Goal: Complete application form: Complete application form

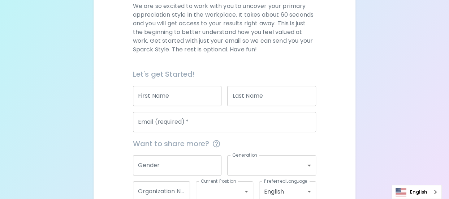
scroll to position [145, 0]
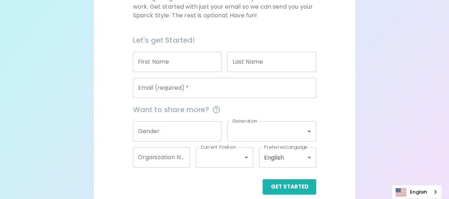
click at [155, 59] on input "First Name" at bounding box center [177, 62] width 89 height 20
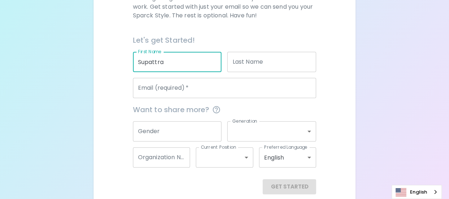
type input "Supattra"
click at [252, 69] on input "Last Name" at bounding box center [271, 62] width 89 height 20
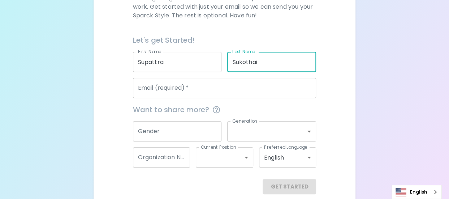
type input "Sukothai"
click at [183, 84] on input "Email (required)   *" at bounding box center [225, 88] width 184 height 20
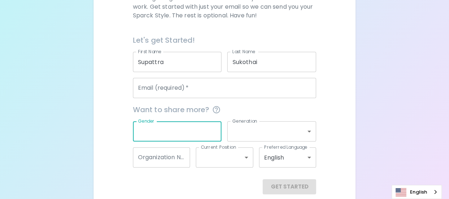
click at [170, 133] on input "Gender" at bounding box center [177, 131] width 89 height 20
click at [300, 127] on body "Sparck Appreciation Style Quiz We are so excited to work with you to uncover yo…" at bounding box center [224, 31] width 449 height 353
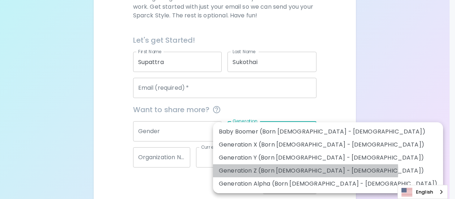
click at [305, 171] on li "Generation Z (Born 1997 - 2012)" at bounding box center [328, 170] width 230 height 13
type input "generation_z"
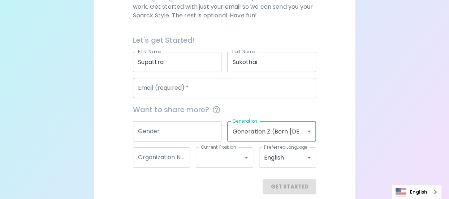
click at [308, 132] on body "Sparck Appreciation Style Quiz We are so excited to work with you to uncover yo…" at bounding box center [224, 31] width 449 height 353
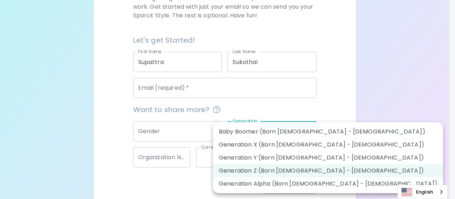
click at [305, 172] on li "Generation Z (Born 1997 - 2012)" at bounding box center [328, 170] width 230 height 13
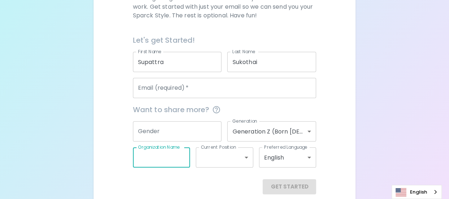
click at [176, 156] on input "Organization Name" at bounding box center [161, 157] width 57 height 20
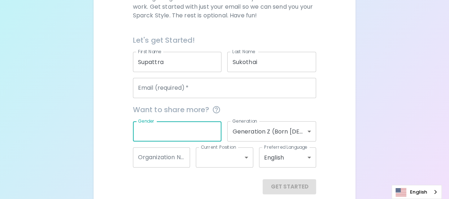
click at [196, 133] on input "Gender" at bounding box center [177, 131] width 89 height 20
type input "Male"
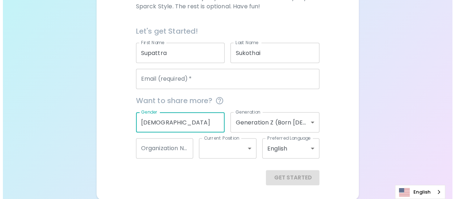
scroll to position [154, 0]
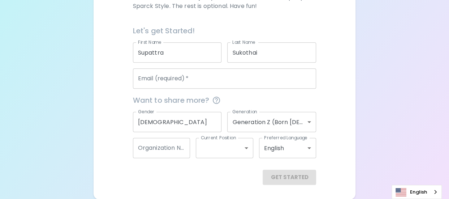
click at [435, 193] on div "English" at bounding box center [417, 192] width 50 height 14
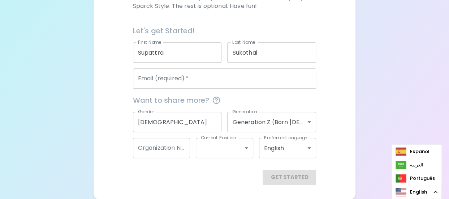
click at [172, 173] on div "Get Started" at bounding box center [225, 177] width 184 height 15
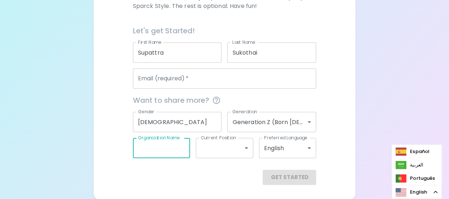
click at [169, 143] on div "Organization Name Organization Name" at bounding box center [161, 148] width 57 height 20
click at [217, 174] on div "Get Started" at bounding box center [225, 177] width 184 height 15
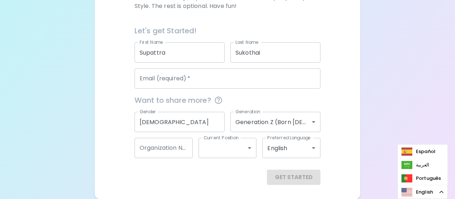
click at [247, 153] on body "Sparck Appreciation Style Quiz We are so excited to work with you to uncover yo…" at bounding box center [227, 22] width 455 height 353
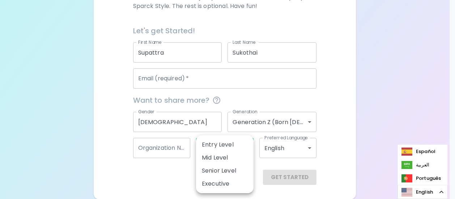
click at [227, 138] on li "Entry Level" at bounding box center [224, 144] width 57 height 13
type input "entry_level"
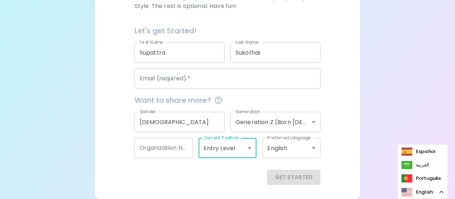
click at [299, 145] on body "Sparck Appreciation Style Quiz We are so excited to work with you to uncover yo…" at bounding box center [227, 22] width 455 height 353
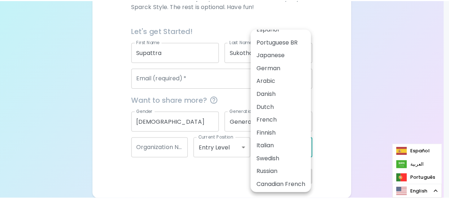
scroll to position [37, 0]
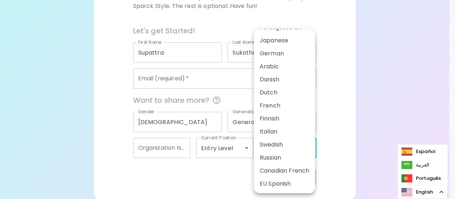
click at [359, 113] on div at bounding box center [227, 99] width 455 height 199
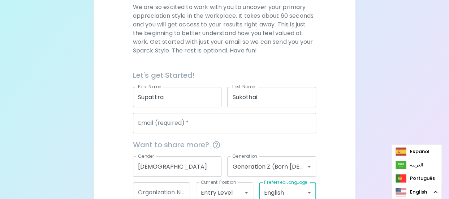
scroll to position [145, 0]
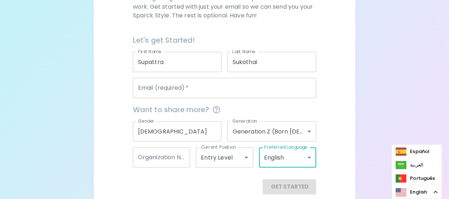
click at [243, 60] on input "Sukothai" at bounding box center [271, 62] width 89 height 20
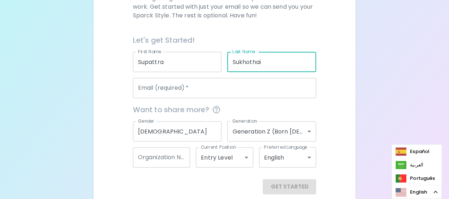
type input "Sukhothai"
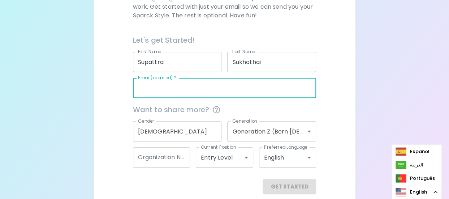
click at [200, 88] on input "Email (required)   *" at bounding box center [225, 88] width 184 height 20
paste input "supattra.sukothai@seagate.com"
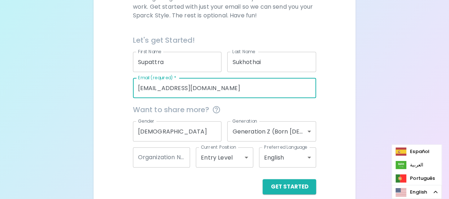
type input "supattra.sukothai@seagate.com"
click at [332, 75] on div "We are so excited to work with you to uncover your primary appreciation style i…" at bounding box center [224, 81] width 245 height 226
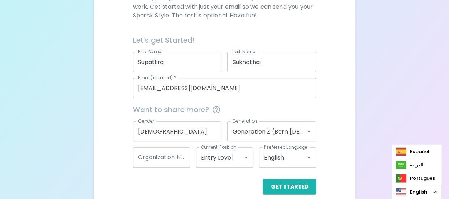
click at [158, 160] on input "Organization Name" at bounding box center [161, 157] width 57 height 20
click at [343, 100] on div "We are so excited to work with you to uncover your primary appreciation style i…" at bounding box center [224, 81] width 245 height 226
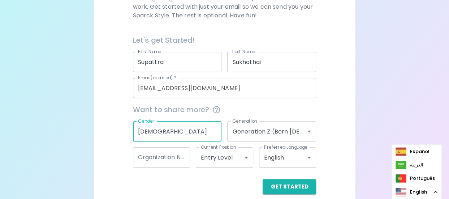
drag, startPoint x: 164, startPoint y: 133, endPoint x: 134, endPoint y: 134, distance: 29.3
click at [134, 134] on input "Male" at bounding box center [177, 131] width 89 height 20
paste input "Female"
type input "Female"
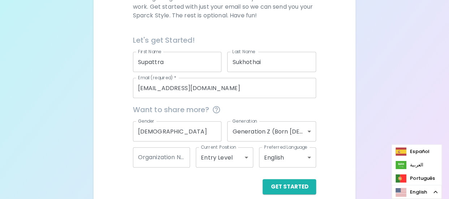
click at [284, 103] on div "Want to share more?" at bounding box center [221, 106] width 189 height 17
click at [299, 182] on button "Get Started" at bounding box center [290, 186] width 54 height 15
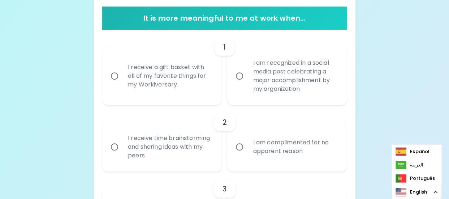
scroll to position [108, 0]
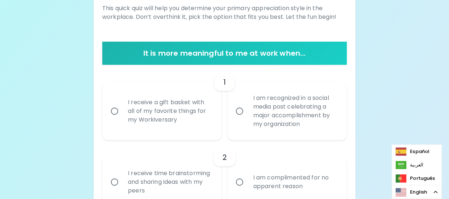
click at [242, 115] on input "I am recognized in a social media post celebrating a major accomplishment by my…" at bounding box center [239, 110] width 15 height 15
radio input "true"
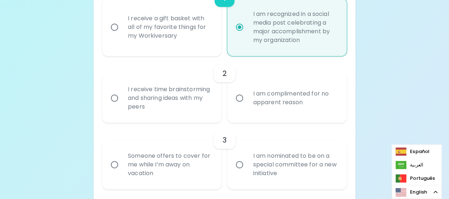
scroll to position [202, 0]
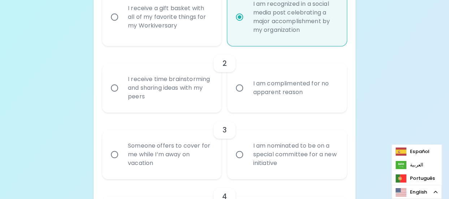
drag, startPoint x: 452, startPoint y: 44, endPoint x: 192, endPoint y: 104, distance: 267.1
click at [192, 104] on div "I receive time brainstorming and sharing ideas with my peers" at bounding box center [170, 87] width 96 height 43
click at [122, 95] on input "I receive time brainstorming and sharing ideas with my peers" at bounding box center [114, 87] width 15 height 15
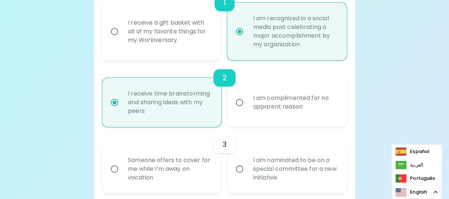
radio input "true"
click at [149, 29] on div "I receive a gift basket with all of my favorite things for my Workiversary" at bounding box center [170, 31] width 96 height 43
click at [122, 29] on input "I receive a gift basket with all of my favorite things for my Workiversary" at bounding box center [114, 31] width 15 height 15
radio input "false"
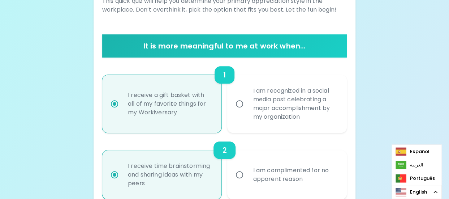
radio input "true"
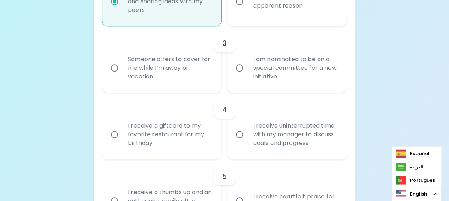
scroll to position [296, 0]
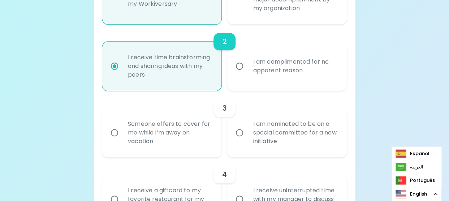
click at [181, 137] on div "Someone offers to cover for me while I’m away on vacation" at bounding box center [170, 132] width 96 height 43
click at [122, 137] on input "Someone offers to cover for me while I’m away on vacation" at bounding box center [114, 132] width 15 height 15
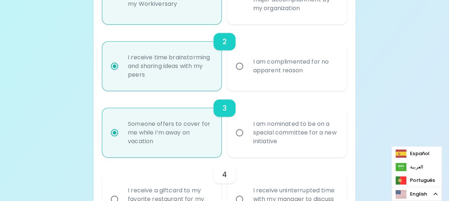
radio input "true"
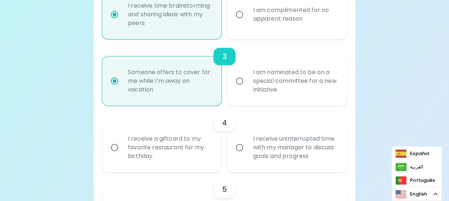
scroll to position [282, 0]
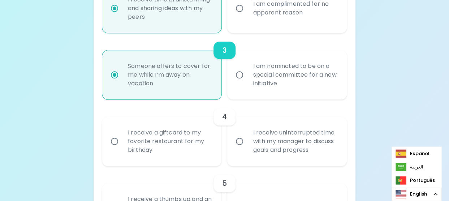
radio input "true"
click at [303, 148] on div "I receive uninterrupted time with my manager to discuss goals and progress" at bounding box center [295, 141] width 96 height 43
click at [247, 148] on input "I receive uninterrupted time with my manager to discuss goals and progress" at bounding box center [239, 141] width 15 height 15
radio input "false"
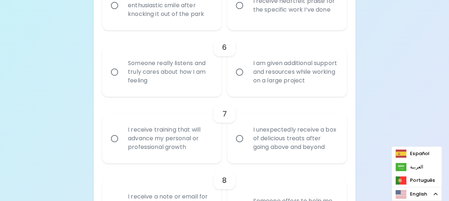
scroll to position [448, 0]
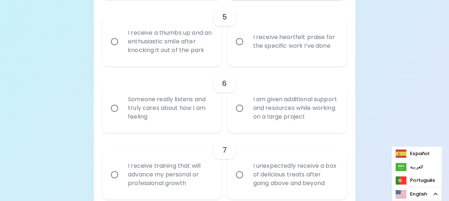
radio input "true"
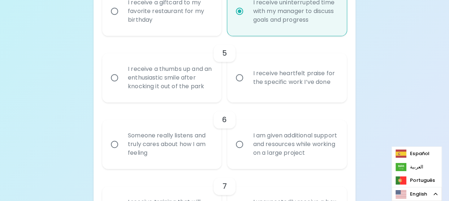
click at [146, 81] on div "I receive a thumbs up and an enthusiastic smile after knocking it out of the pa…" at bounding box center [170, 77] width 96 height 43
click at [122, 81] on input "I receive a thumbs up and an enthusiastic smile after knocking it out of the pa…" at bounding box center [114, 77] width 15 height 15
radio input "false"
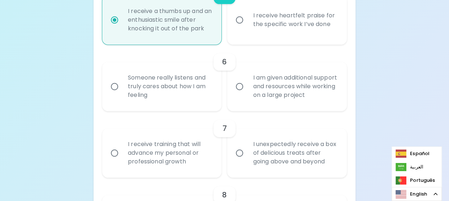
radio input "true"
click at [174, 91] on div "Someone really listens and truly cares about how I am feeling" at bounding box center [170, 86] width 96 height 43
click at [122, 91] on input "Someone really listens and truly cares about how I am feeling" at bounding box center [114, 86] width 15 height 15
radio input "false"
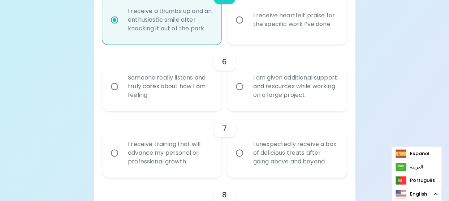
radio input "false"
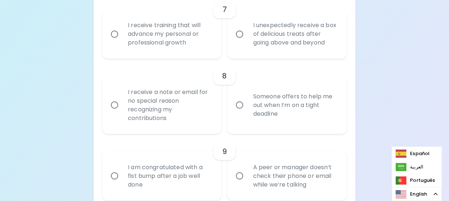
scroll to position [600, 0]
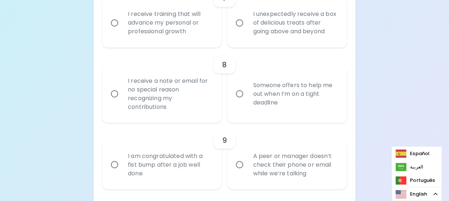
radio input "true"
click at [179, 31] on div "I receive training that will advance my personal or professional growth" at bounding box center [170, 22] width 96 height 43
click at [122, 30] on input "I receive training that will advance my personal or professional growth" at bounding box center [114, 22] width 15 height 15
radio input "false"
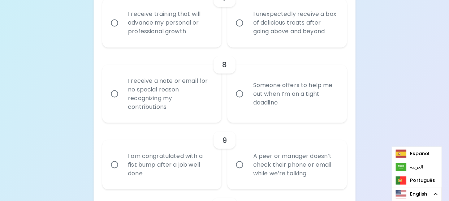
radio input "false"
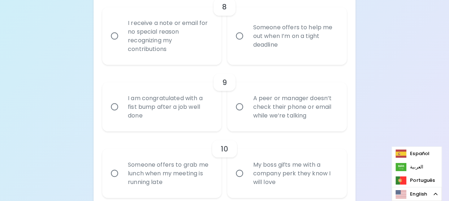
radio input "true"
click at [290, 47] on div "Someone offers to help me out when I’m on a tight deadline" at bounding box center [295, 35] width 96 height 43
click at [247, 43] on input "Someone offers to help me out when I’m on a tight deadline" at bounding box center [239, 35] width 15 height 15
radio input "false"
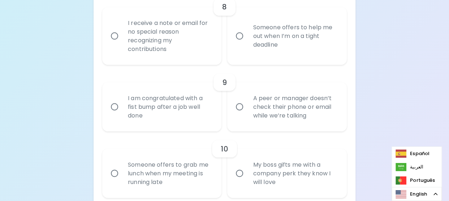
radio input "false"
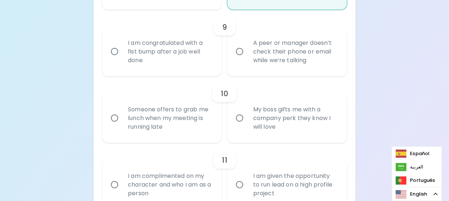
scroll to position [716, 0]
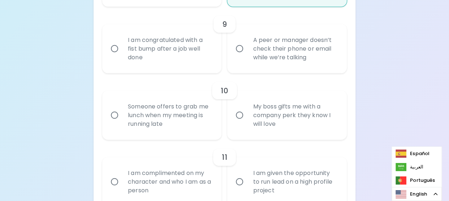
radio input "true"
click at [165, 55] on div "I am congratulated with a fist bump after a job well done" at bounding box center [170, 48] width 96 height 43
click at [122, 55] on input "I am congratulated with a fist bump after a job well done" at bounding box center [114, 48] width 15 height 15
radio input "false"
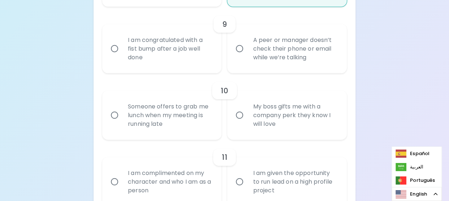
radio input "false"
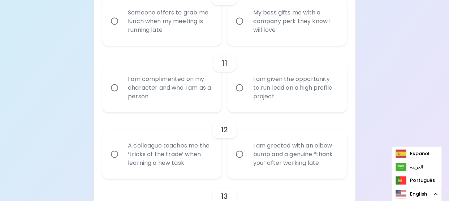
scroll to position [774, 0]
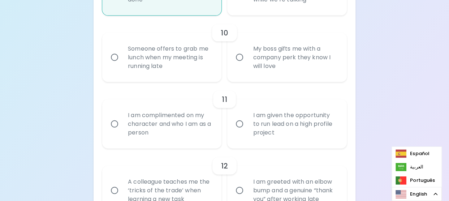
radio input "true"
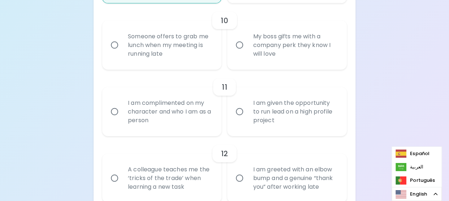
scroll to position [787, 0]
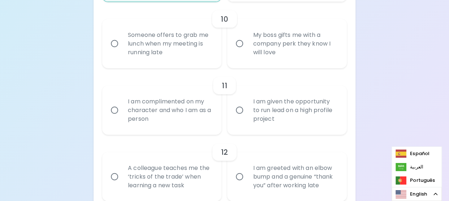
click at [310, 47] on div "My boss gifts me with a company perk they know I will love" at bounding box center [295, 43] width 96 height 43
click at [247, 47] on input "My boss gifts me with a company perk they know I will love" at bounding box center [239, 43] width 15 height 15
radio input "false"
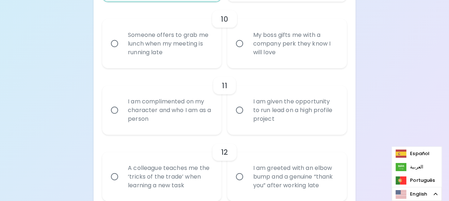
radio input "false"
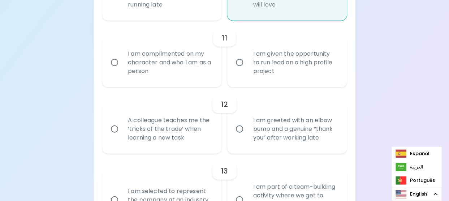
scroll to position [845, 0]
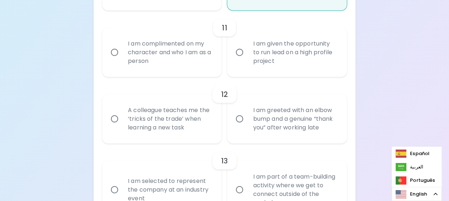
radio input "true"
click at [194, 56] on div "I am complimented on my character and who I am as a person" at bounding box center [170, 52] width 96 height 43
click at [122, 56] on input "I am complimented on my character and who I am as a person" at bounding box center [114, 52] width 15 height 15
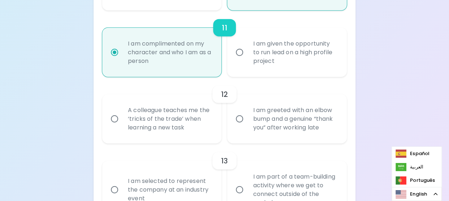
radio input "false"
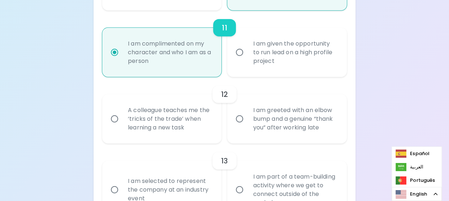
radio input "false"
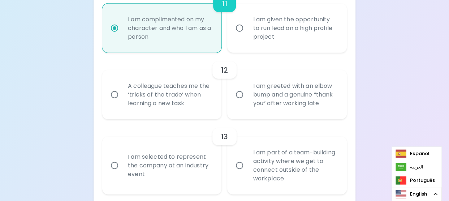
scroll to position [903, 0]
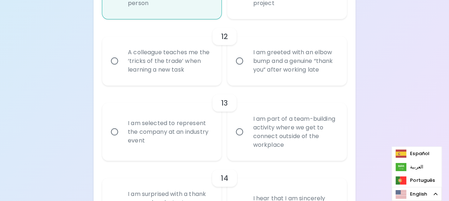
radio input "true"
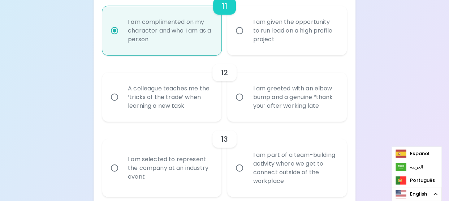
click at [180, 112] on div "A colleague teaches me the ‘tricks of the trade’ when learning a new task" at bounding box center [170, 97] width 96 height 43
click at [122, 105] on input "A colleague teaches me the ‘tricks of the trade’ when learning a new task" at bounding box center [114, 97] width 15 height 15
radio input "false"
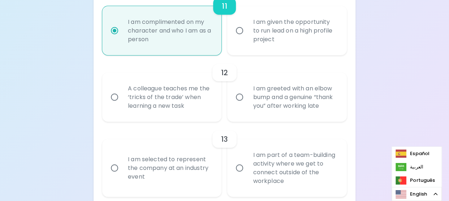
radio input "false"
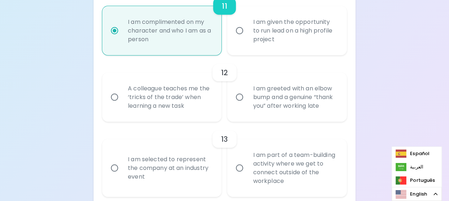
radio input "false"
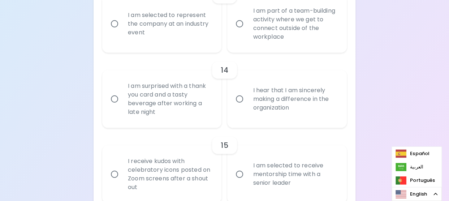
scroll to position [1013, 0]
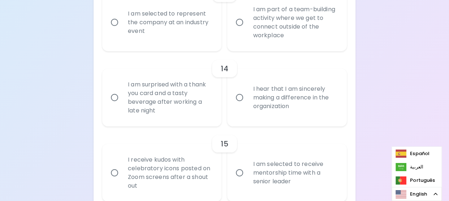
radio input "true"
click at [307, 34] on div "I am part of a team-building activity where we get to connect outside of the wo…" at bounding box center [295, 22] width 96 height 52
click at [247, 30] on input "I am part of a team-building activity where we get to connect outside of the wo…" at bounding box center [239, 22] width 15 height 15
radio input "false"
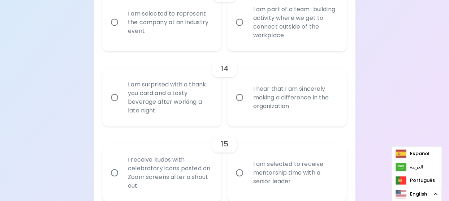
radio input "false"
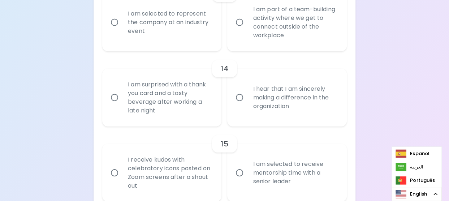
radio input "false"
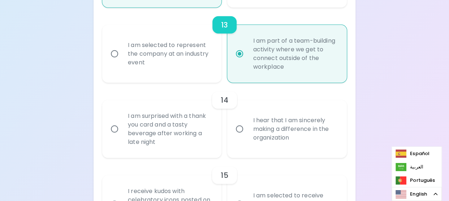
scroll to position [976, 0]
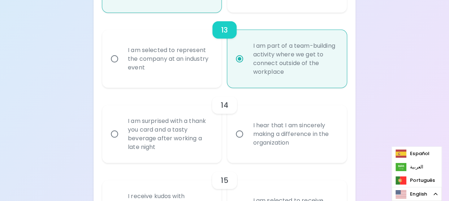
radio input "true"
click at [278, 136] on div "I hear that I am sincerely making a difference in the organization" at bounding box center [295, 133] width 96 height 43
click at [247, 136] on input "I hear that I am sincerely making a difference in the organization" at bounding box center [239, 134] width 15 height 15
radio input "false"
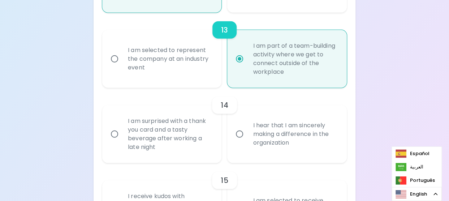
radio input "false"
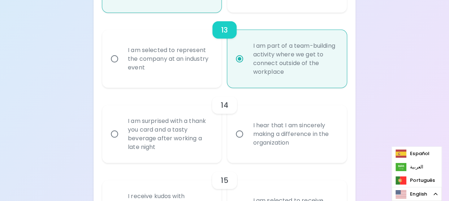
radio input "false"
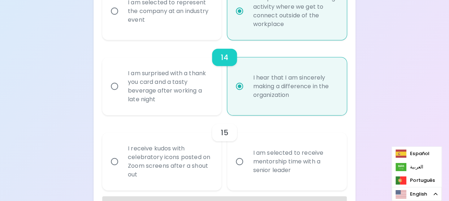
scroll to position [1048, 0]
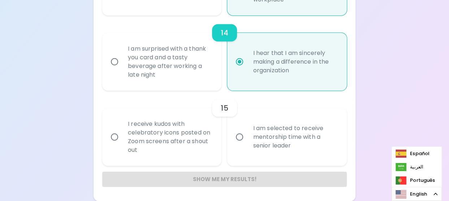
radio input "true"
click at [179, 133] on div "I receive kudos with celebratory icons posted on Zoom screens after a shout out" at bounding box center [170, 137] width 96 height 52
click at [122, 133] on input "I receive kudos with celebratory icons posted on Zoom screens after a shout out" at bounding box center [114, 136] width 15 height 15
radio input "false"
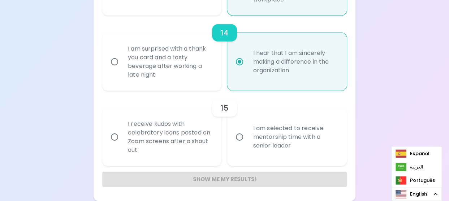
radio input "false"
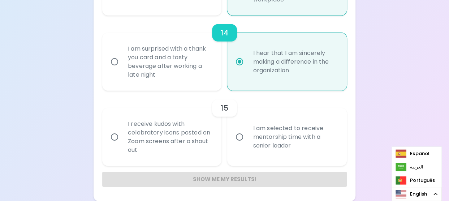
radio input "false"
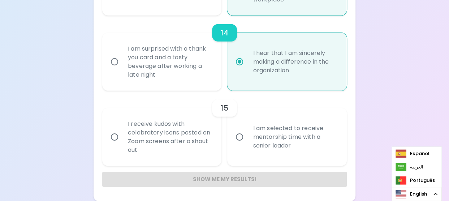
radio input "false"
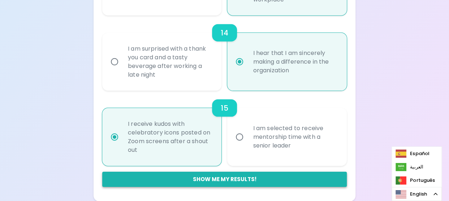
radio input "true"
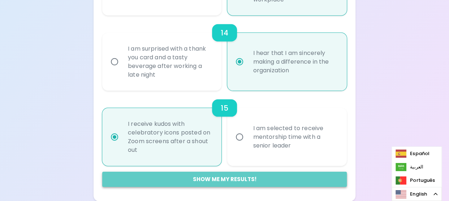
click at [249, 182] on button "Show me my results!" at bounding box center [224, 179] width 245 height 15
radio input "false"
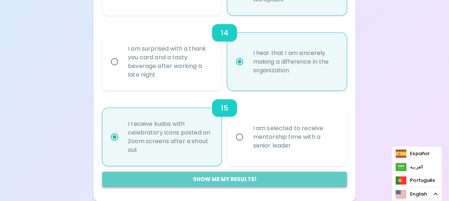
radio input "false"
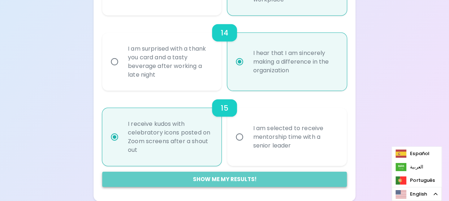
radio input "false"
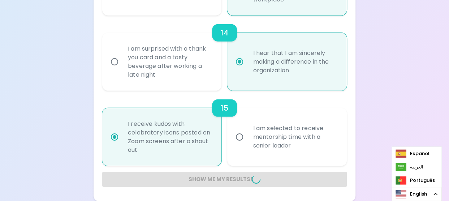
radio input "false"
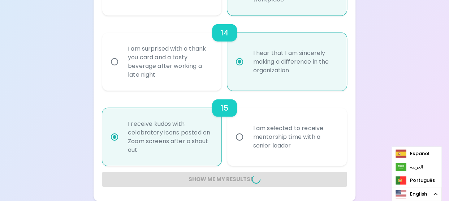
radio input "false"
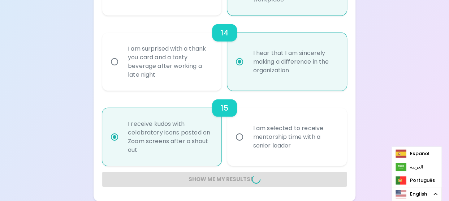
radio input "false"
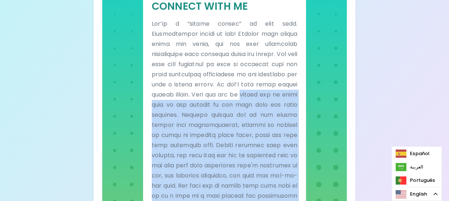
scroll to position [176, 0]
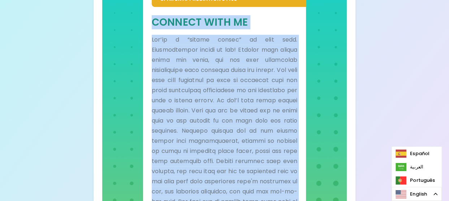
drag, startPoint x: 189, startPoint y: 162, endPoint x: 124, endPoint y: 20, distance: 156.1
click at [124, 20] on div "Sparck Appreciation Style Connect With Me" at bounding box center [224, 120] width 245 height 311
copy div "Connect With Me You’re a “people person” to your core. Relationships matter to …"
click at [201, 25] on h5 "Connect With Me" at bounding box center [225, 22] width 146 height 13
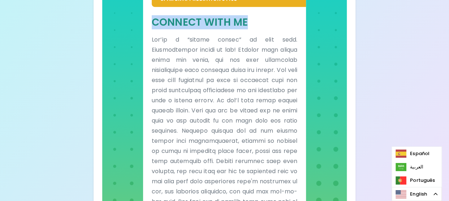
drag, startPoint x: 239, startPoint y: 17, endPoint x: 150, endPoint y: 24, distance: 88.5
click at [150, 24] on div "Connect With Me" at bounding box center [224, 141] width 163 height 269
copy h5 "Connect With Me"
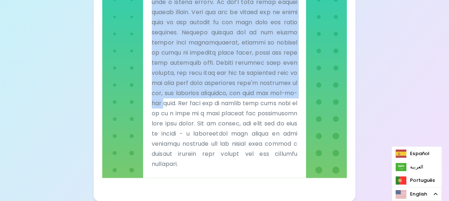
scroll to position [285, 0]
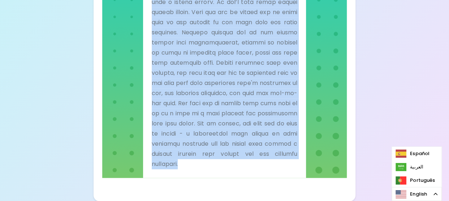
drag, startPoint x: 189, startPoint y: 50, endPoint x: 256, endPoint y: 169, distance: 137.0
click at [256, 169] on div "Connect With Me" at bounding box center [224, 43] width 163 height 269
copy p "You’re a “people person” to your core. Relationships matter to you! Working wit…"
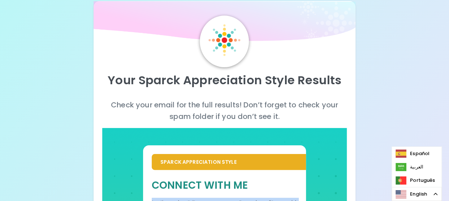
scroll to position [0, 0]
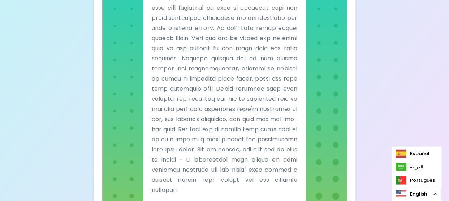
scroll to position [285, 0]
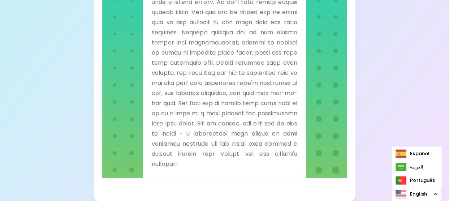
click at [232, 171] on div "Connect With Me" at bounding box center [224, 43] width 163 height 269
click at [311, 157] on div "Sparck Appreciation Style Connect With Me" at bounding box center [224, 22] width 245 height 311
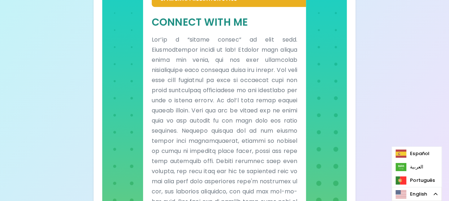
scroll to position [32, 0]
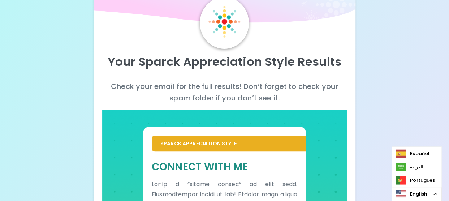
click at [210, 67] on p "Your Sparck Appreciation Style Results" at bounding box center [224, 62] width 245 height 14
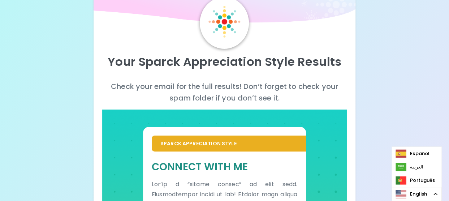
drag, startPoint x: 212, startPoint y: 81, endPoint x: 312, endPoint y: 87, distance: 100.7
click at [312, 87] on p "Check your email for the full results! Don’t forget to check your spam folder i…" at bounding box center [224, 92] width 245 height 23
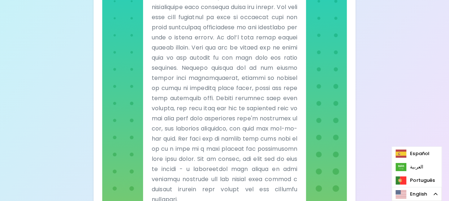
scroll to position [285, 0]
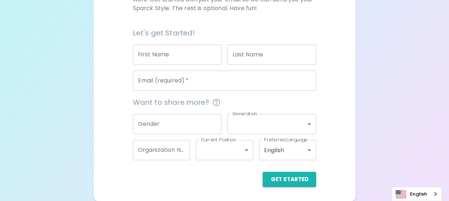
scroll to position [152, 0]
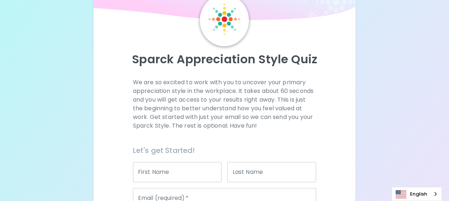
scroll to position [108, 0]
